Goal: Task Accomplishment & Management: Use online tool/utility

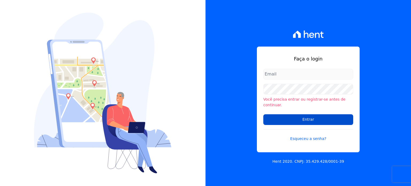
type input "[EMAIL_ADDRESS][PERSON_NAME][DOMAIN_NAME]"
click at [287, 114] on input "Entrar" at bounding box center [308, 119] width 90 height 11
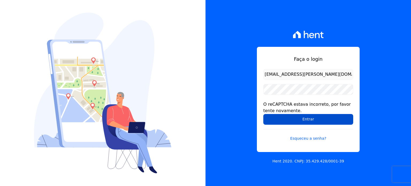
click at [287, 118] on input "Entrar" at bounding box center [308, 119] width 90 height 11
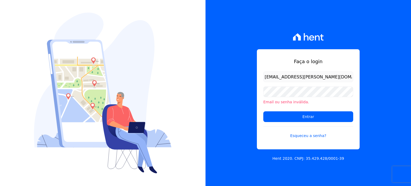
click at [238, 96] on div "Faça o login [EMAIL_ADDRESS][PERSON_NAME][DOMAIN_NAME] Email ou senha inválida.…" at bounding box center [309, 93] width 206 height 186
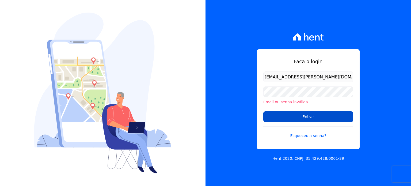
click at [291, 119] on input "Entrar" at bounding box center [308, 116] width 90 height 11
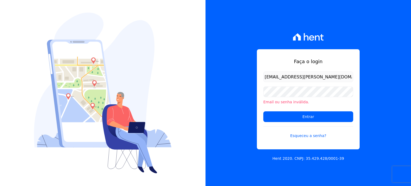
click at [205, 94] on div at bounding box center [103, 93] width 206 height 186
click at [361, 35] on div "Faça o login [EMAIL_ADDRESS][PERSON_NAME][DOMAIN_NAME] Email ou senha inválida.…" at bounding box center [309, 93] width 206 height 186
click at [168, 71] on img at bounding box center [103, 93] width 138 height 161
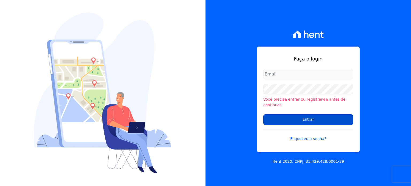
type input "[EMAIL_ADDRESS][PERSON_NAME][DOMAIN_NAME]"
click at [304, 117] on input "Entrar" at bounding box center [308, 119] width 90 height 11
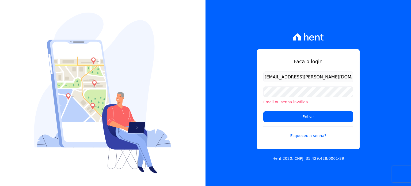
click at [378, 115] on div "Faça o login mariny.neves@oliveirainc.com.br Email ou senha inválida. Entrar Es…" at bounding box center [309, 93] width 206 height 186
click at [314, 135] on link "Esqueceu a senha?" at bounding box center [308, 132] width 90 height 12
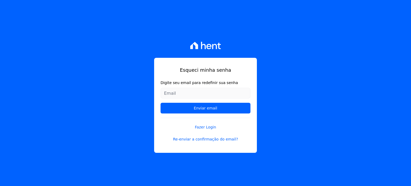
click at [229, 94] on input "Digite seu email para redefinir sua senha" at bounding box center [206, 93] width 90 height 11
type input "[EMAIL_ADDRESS][PERSON_NAME][DOMAIN_NAME]"
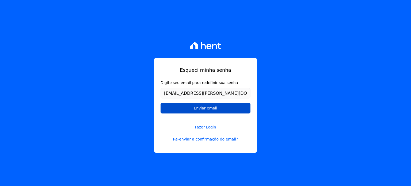
click at [225, 109] on input "Enviar email" at bounding box center [206, 108] width 90 height 11
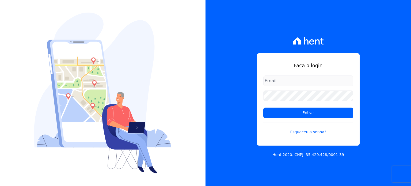
type input "[EMAIL_ADDRESS][PERSON_NAME][DOMAIN_NAME]"
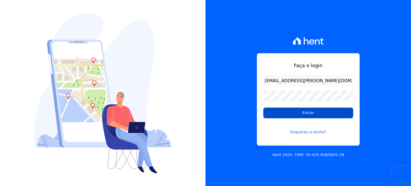
click at [303, 113] on input "Entrar" at bounding box center [308, 113] width 90 height 11
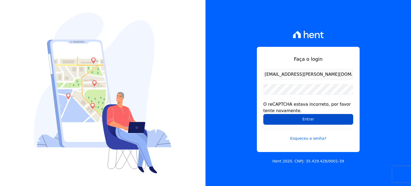
click at [275, 117] on input "Entrar" at bounding box center [308, 119] width 90 height 11
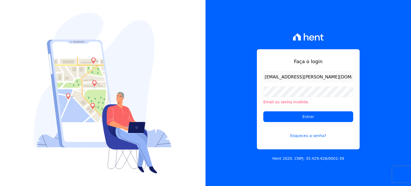
click at [375, 34] on div "Faça o login [EMAIL_ADDRESS][PERSON_NAME][DOMAIN_NAME] Email ou senha inválida.…" at bounding box center [309, 93] width 206 height 186
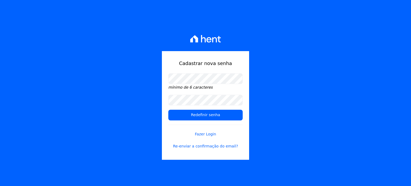
click at [336, 71] on div "Cadastrar nova senha mínimo de 6 caracteres Redefinir senha Fazer Login Re-envi…" at bounding box center [205, 93] width 411 height 186
click at [224, 117] on input "Redefinir senha" at bounding box center [205, 115] width 74 height 11
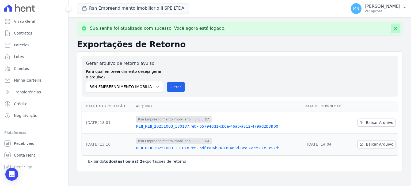
click at [398, 27] on button at bounding box center [396, 29] width 10 height 10
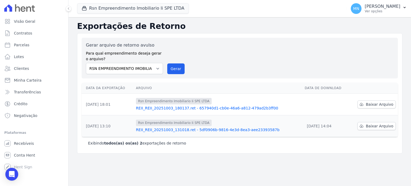
click at [230, 25] on h2 "Exportações de Retorno" at bounding box center [239, 26] width 325 height 10
click at [168, 106] on link "REII_REII_20251003_180137.ret - 657940d1-cb0e-46a6-a812-479ad2b3ff00" at bounding box center [218, 107] width 165 height 5
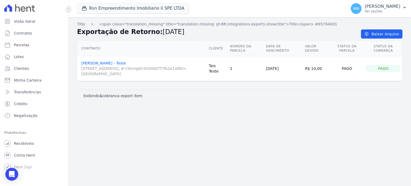
click at [69, 10] on button at bounding box center [69, 9] width 6 height 6
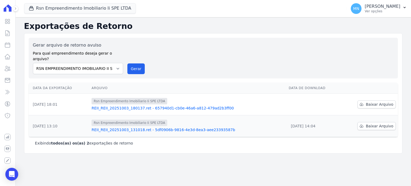
click at [172, 127] on link "REII_REII_20251003_131018.ret - 5df0906b-9816-4e3d-8ea3-aee23393587b" at bounding box center [188, 129] width 193 height 5
click at [376, 102] on span "Baixar Arquivo" at bounding box center [380, 104] width 28 height 5
click at [364, 124] on icon at bounding box center [361, 126] width 4 height 4
click at [373, 102] on span "Baixar Arquivo" at bounding box center [380, 104] width 28 height 5
click at [363, 125] on icon at bounding box center [361, 126] width 3 height 3
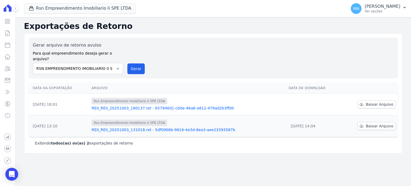
click at [161, 106] on td "Rsn Empreendimento Imobiliario Ii SPE LTDA REII_REII_20251003_180137.ret - 6579…" at bounding box center [187, 105] width 197 height 22
click at [160, 105] on link "REII_REII_20251003_180137.ret - 657940d1-cb0e-46a6-a812-479ad2b3ff00" at bounding box center [188, 107] width 193 height 5
click at [380, 123] on span "Baixar Arquivo" at bounding box center [380, 125] width 28 height 5
click at [372, 102] on span "Baixar Arquivo" at bounding box center [380, 104] width 28 height 5
click at [192, 98] on div "Rsn Empreendimento Imobiliario Ii SPE LTDA" at bounding box center [188, 101] width 193 height 6
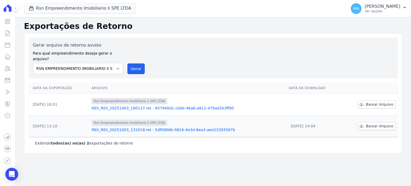
drag, startPoint x: 192, startPoint y: 95, endPoint x: 139, endPoint y: 103, distance: 54.4
drag, startPoint x: 139, startPoint y: 103, endPoint x: 150, endPoint y: 98, distance: 12.8
click at [150, 98] on span "Rsn Empreendimento Imobiliario Ii SPE LTDA" at bounding box center [130, 101] width 76 height 6
click at [147, 98] on span "Rsn Empreendimento Imobiliario Ii SPE LTDA" at bounding box center [130, 101] width 76 height 6
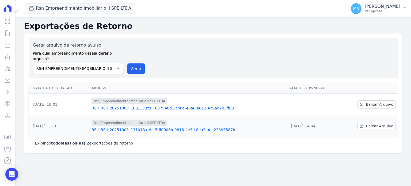
click at [147, 98] on span "Rsn Empreendimento Imobiliario Ii SPE LTDA" at bounding box center [130, 101] width 76 height 6
click at [150, 99] on div "Rsn Empreendimento Imobiliario Ii SPE LTDA REII_REII_20251003_180137.ret - 6579…" at bounding box center [188, 104] width 193 height 13
click at [244, 47] on div "Gerar arquivo de retorno avulso Para qual empreendimento deseja gerar o arquivo…" at bounding box center [213, 58] width 361 height 32
click at [120, 105] on link "REII_REII_20251003_180137.ret - 657940d1-cb0e-46a6-a812-479ad2b3ff00" at bounding box center [188, 107] width 193 height 5
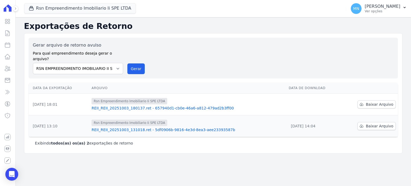
click at [138, 105] on link "REII_REII_20251003_180137.ret - 657940d1-cb0e-46a6-a812-479ad2b3ff00" at bounding box center [188, 107] width 193 height 5
click at [181, 127] on link "REII_REII_20251003_131018.ret - 5df0906b-9816-4e3d-8ea3-aee23393587b" at bounding box center [188, 129] width 193 height 5
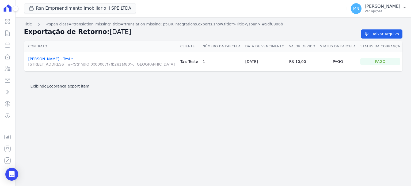
drag, startPoint x: 181, startPoint y: 125, endPoint x: 85, endPoint y: 58, distance: 117.1
click at [138, 105] on div "Title <span class="translation_missing" title="translation missing: pt-BR.integ…" at bounding box center [214, 101] width 396 height 169
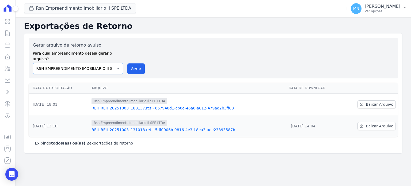
click at [116, 63] on select "RSN EMPREENDIMENTO IMOBILIARIO II SPE LTDA" at bounding box center [78, 68] width 90 height 11
click at [132, 40] on div "Gerar arquivo de retorno avulso Para qual empreendimento deseja gerar o arquivo…" at bounding box center [213, 58] width 369 height 41
click at [218, 105] on link "REII_REII_20251003_180137.ret - 657940d1-cb0e-46a6-a812-479ad2b3ff00" at bounding box center [188, 107] width 193 height 5
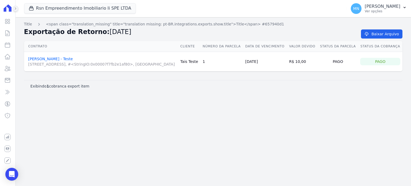
click at [17, 7] on button at bounding box center [16, 9] width 6 height 6
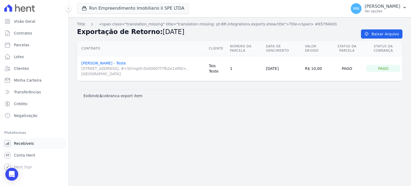
click at [14, 143] on span "Recebíveis" at bounding box center [24, 143] width 20 height 5
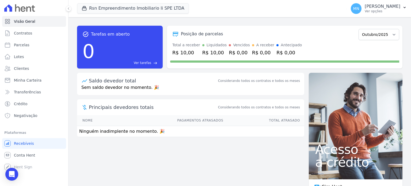
click at [151, 63] on span "Ver tarefas" at bounding box center [142, 62] width 17 height 5
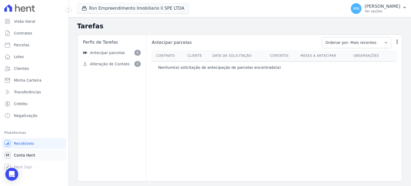
click at [21, 153] on span "Conta Hent" at bounding box center [24, 155] width 21 height 5
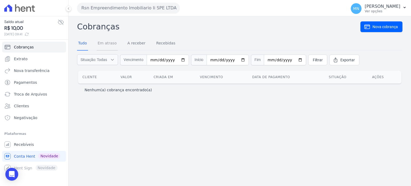
click at [114, 46] on link "Em atraso" at bounding box center [107, 44] width 21 height 14
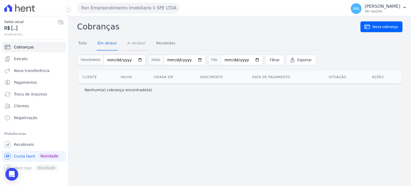
click at [134, 45] on link "A receber" at bounding box center [136, 44] width 20 height 14
click at [155, 46] on link "Recebidas" at bounding box center [165, 44] width 21 height 14
click at [265, 61] on link "Filtrar" at bounding box center [274, 60] width 19 height 11
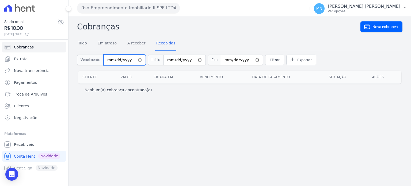
click at [119, 63] on input "date" at bounding box center [125, 60] width 42 height 11
click at [136, 60] on input "date" at bounding box center [125, 60] width 42 height 11
type input "2025-10-01"
click at [194, 57] on input "date" at bounding box center [185, 60] width 42 height 11
type input "2025-10-06"
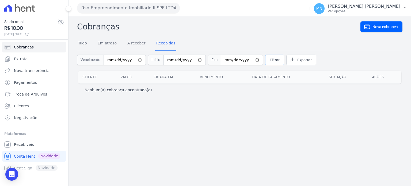
click at [270, 59] on span "Filtrar" at bounding box center [275, 59] width 10 height 5
click at [114, 65] on form "Vencimento [DATE] Início [DATE] Fim Filtrar Exportar" at bounding box center [239, 59] width 325 height 19
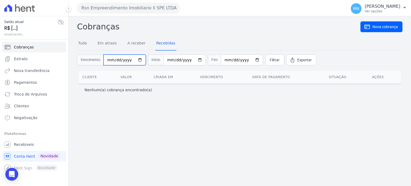
click at [115, 63] on input "[DATE]" at bounding box center [125, 60] width 42 height 11
click at [31, 57] on link "Extrato" at bounding box center [34, 59] width 64 height 11
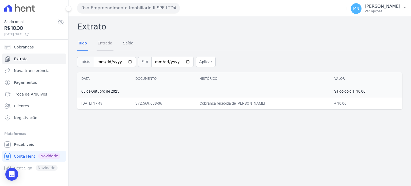
click at [100, 49] on link "Entrada" at bounding box center [105, 44] width 17 height 14
click at [128, 44] on link "Saída" at bounding box center [128, 44] width 13 height 14
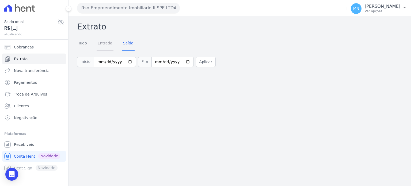
click at [108, 47] on link "Entrada" at bounding box center [105, 44] width 17 height 14
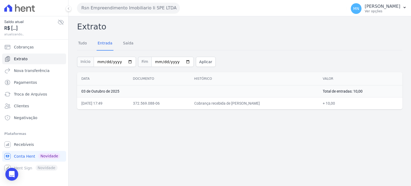
click at [97, 89] on td "03 de Outubro de 2025" at bounding box center [197, 91] width 241 height 12
click at [340, 90] on td "Total de entradas: 10,00" at bounding box center [361, 91] width 84 height 12
click at [235, 99] on td "Cobrança recebida de TAIS VIEIRA DUARTE - Teste" at bounding box center [254, 103] width 129 height 12
click at [334, 104] on td "+ 10,00" at bounding box center [361, 103] width 84 height 12
click at [96, 103] on td "03/10/2025, 17:49" at bounding box center [103, 103] width 52 height 12
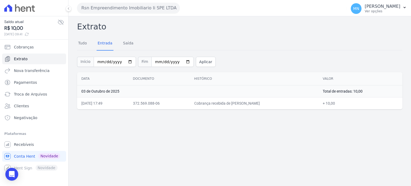
click at [96, 103] on td "03/10/2025, 17:49" at bounding box center [103, 103] width 52 height 12
click at [16, 148] on link "Recebíveis" at bounding box center [34, 144] width 64 height 11
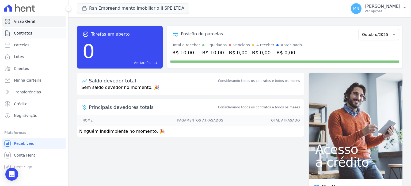
click at [26, 34] on span "Contratos" at bounding box center [23, 33] width 18 height 5
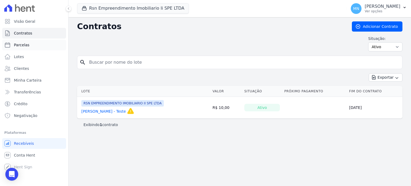
click at [44, 50] on link "Parcelas" at bounding box center [34, 45] width 64 height 11
select select
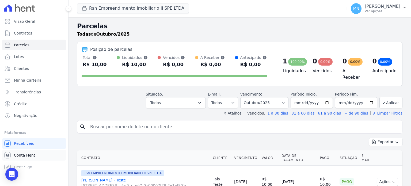
click at [32, 156] on span "Conta Hent" at bounding box center [24, 155] width 21 height 5
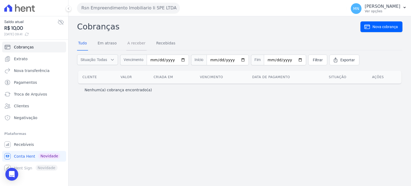
click at [137, 43] on link "A receber" at bounding box center [136, 44] width 20 height 14
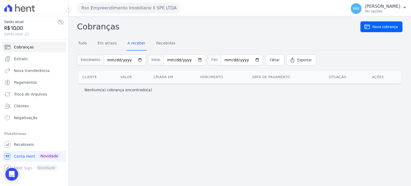
click at [383, 92] on div "Nenhum(a) cobrança encontrado(a)" at bounding box center [240, 89] width 310 height 5
click at [380, 29] on link "Nova cobrança" at bounding box center [382, 26] width 42 height 11
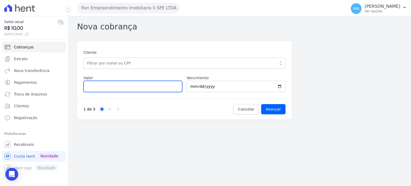
click at [141, 86] on input "Valor" at bounding box center [133, 86] width 99 height 11
type input "5"
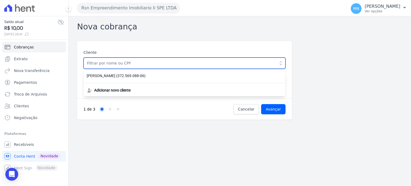
click at [135, 62] on input "text" at bounding box center [185, 63] width 202 height 11
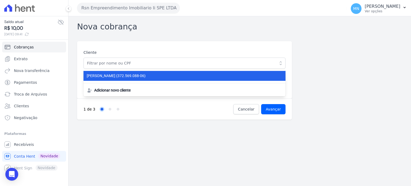
click at [127, 75] on span "TAIS VIEIRA DUARTE - Teste (372.569.088-06)" at bounding box center [181, 76] width 189 height 6
type input "[PERSON_NAME] - Teste"
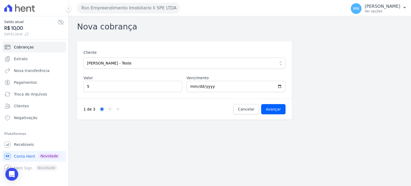
click at [188, 96] on div "Cliente TAIS VIEIRA DUARTE - Teste TAIS VIEIRA DUARTE - Teste (372.569.088-06) …" at bounding box center [184, 69] width 215 height 57
click at [275, 108] on input "Avançar" at bounding box center [273, 109] width 24 height 10
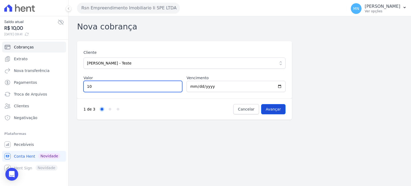
type input "10"
drag, startPoint x: 271, startPoint y: 107, endPoint x: 269, endPoint y: 104, distance: 2.9
click at [269, 104] on input "Avançar" at bounding box center [273, 109] width 24 height 10
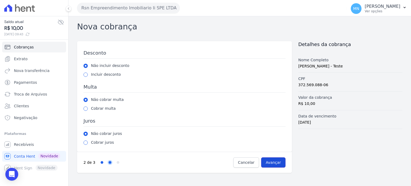
click at [274, 160] on input "Avançar" at bounding box center [273, 162] width 24 height 10
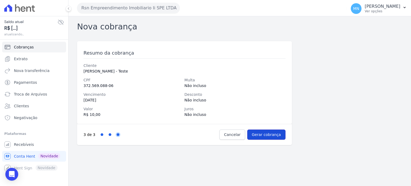
click at [269, 132] on input "Gerar cobrança" at bounding box center [266, 135] width 38 height 10
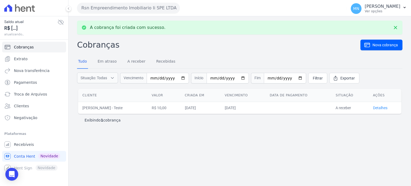
click at [379, 107] on link "Detalhes" at bounding box center [380, 108] width 14 height 4
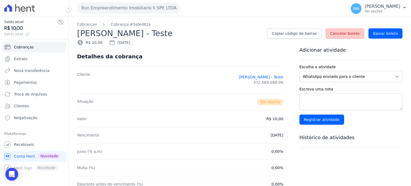
click at [342, 33] on span "Cancelar boleto" at bounding box center [344, 33] width 29 height 5
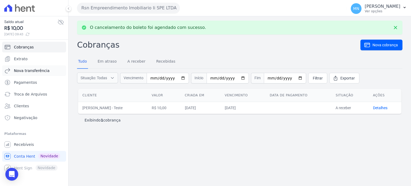
click at [28, 66] on link "Nova transferência" at bounding box center [34, 70] width 64 height 11
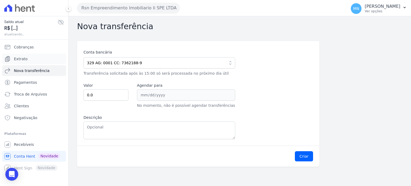
click at [26, 55] on link "Extrato" at bounding box center [34, 59] width 64 height 11
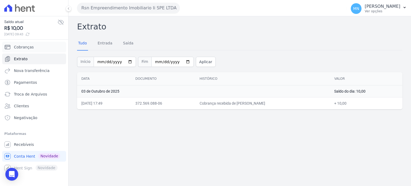
click at [26, 50] on link "Cobranças" at bounding box center [34, 47] width 64 height 11
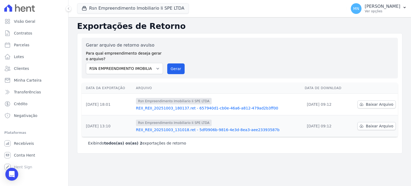
click at [236, 57] on div "Gerar arquivo de retorno avulso Para qual empreendimento deseja gerar o arquivo…" at bounding box center [240, 58] width 308 height 32
drag, startPoint x: 228, startPoint y: 56, endPoint x: 233, endPoint y: 51, distance: 7.6
click at [229, 56] on div "Gerar arquivo de retorno avulso Para qual empreendimento deseja gerar o arquivo…" at bounding box center [240, 58] width 308 height 32
click at [271, 39] on div "Gerar arquivo de retorno avulso Para qual empreendimento deseja gerar o arquivo…" at bounding box center [240, 58] width 316 height 41
